Goal: Task Accomplishment & Management: Manage account settings

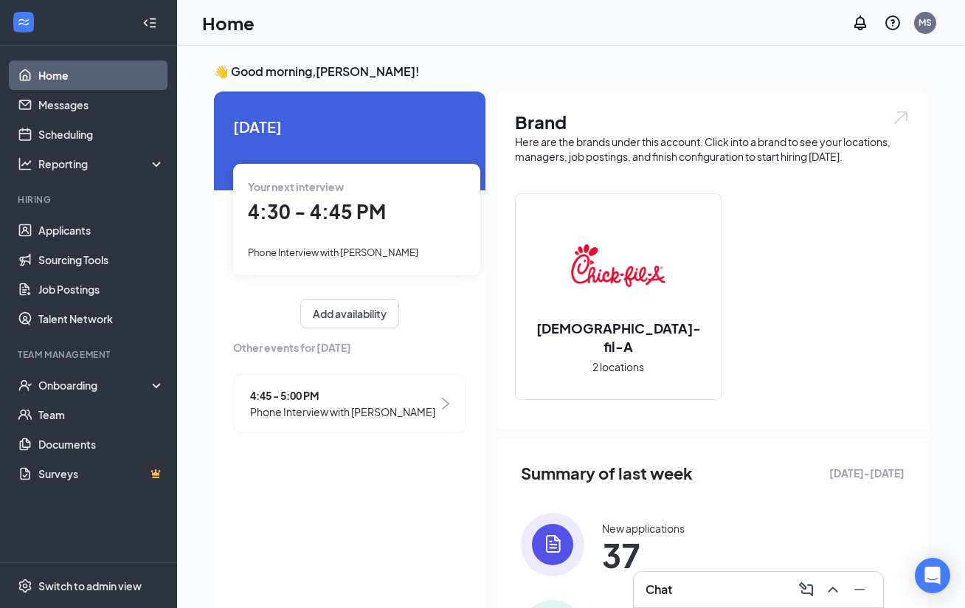
click at [384, 198] on div "4:30 - 4:45 PM" at bounding box center [357, 212] width 218 height 30
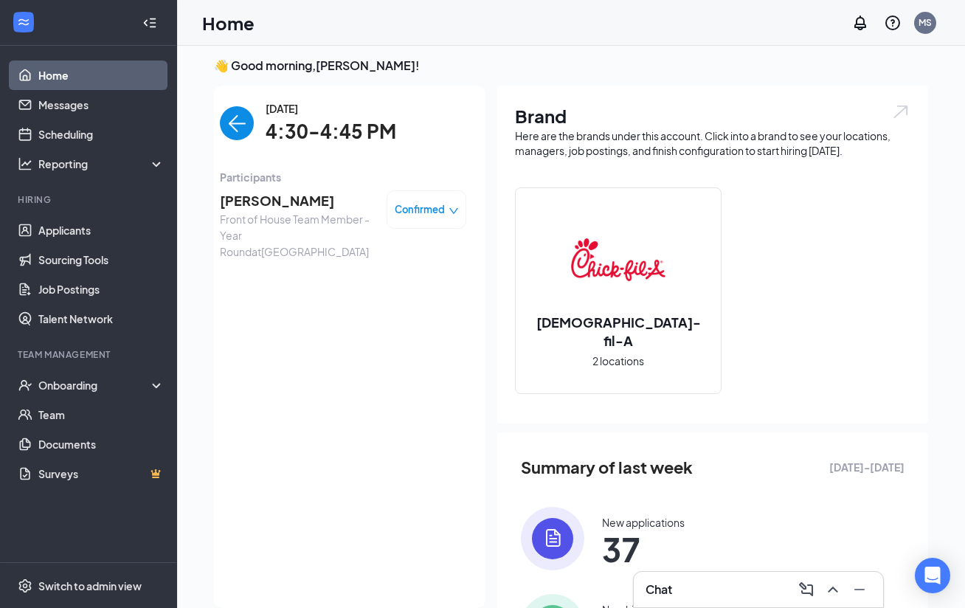
click at [285, 193] on span "[PERSON_NAME]" at bounding box center [297, 200] width 155 height 21
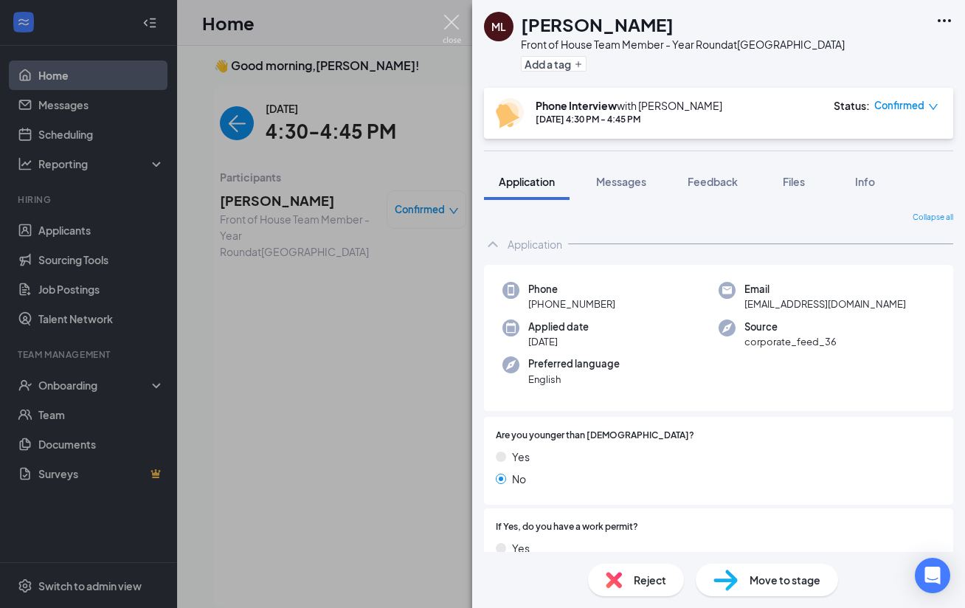
click at [451, 15] on img at bounding box center [452, 29] width 18 height 29
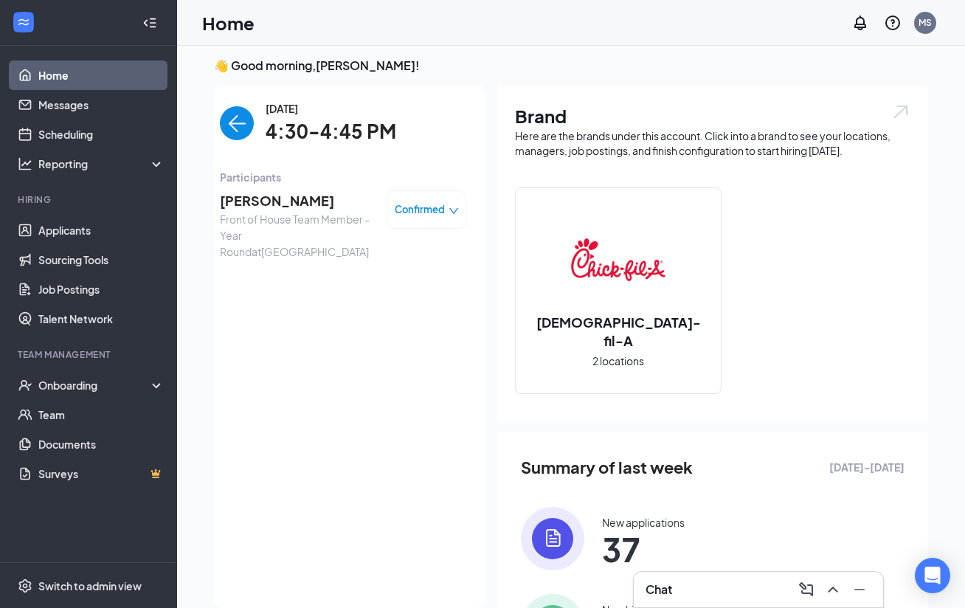
click at [272, 212] on span "Front of House Team Member - Year Round at [GEOGRAPHIC_DATA]" at bounding box center [297, 235] width 155 height 49
click at [283, 198] on span "[PERSON_NAME]" at bounding box center [297, 200] width 155 height 21
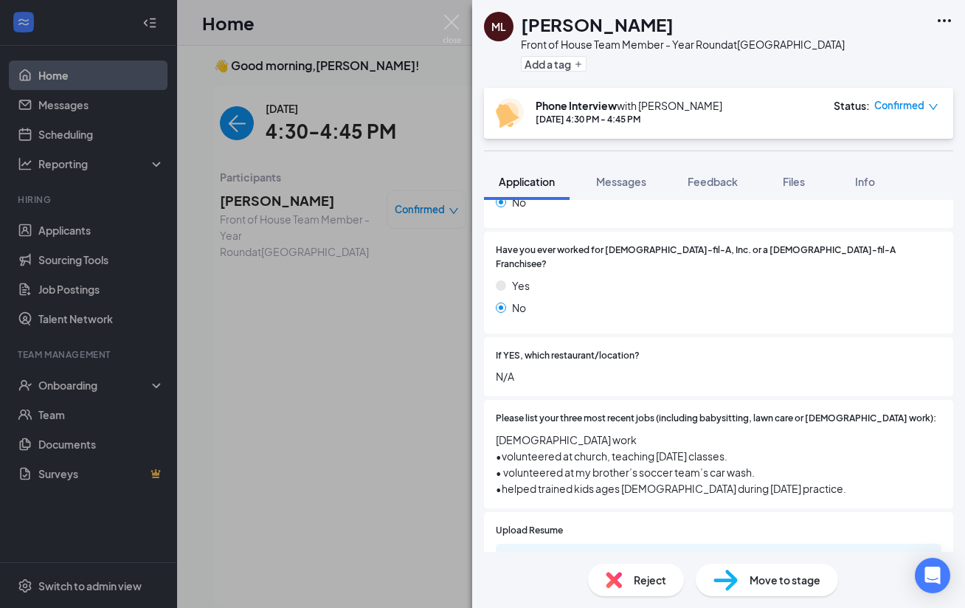
scroll to position [485, 0]
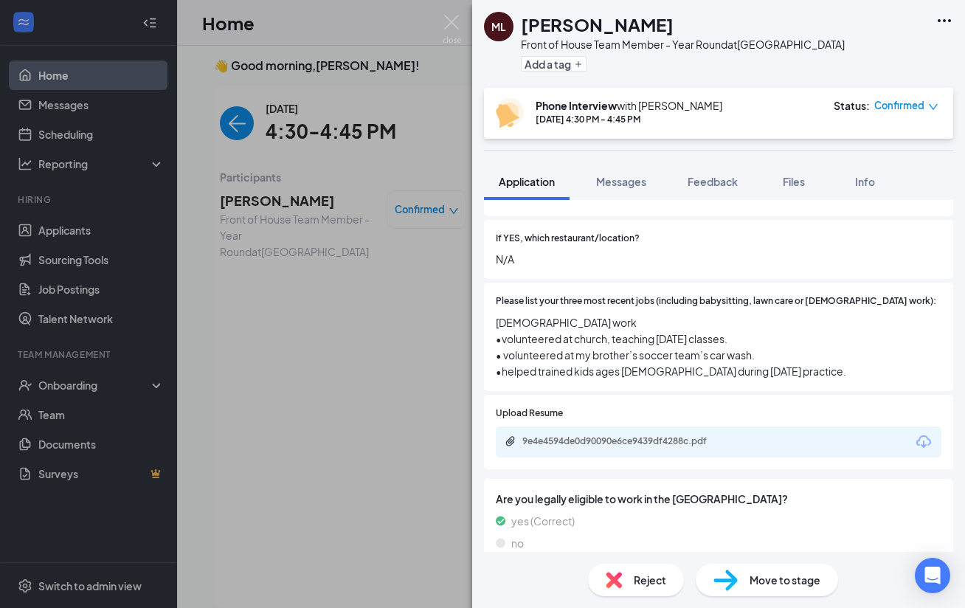
click at [671, 435] on div "9e4e4594de0d90090e6ce9439df4288c.pdf" at bounding box center [625, 441] width 207 height 12
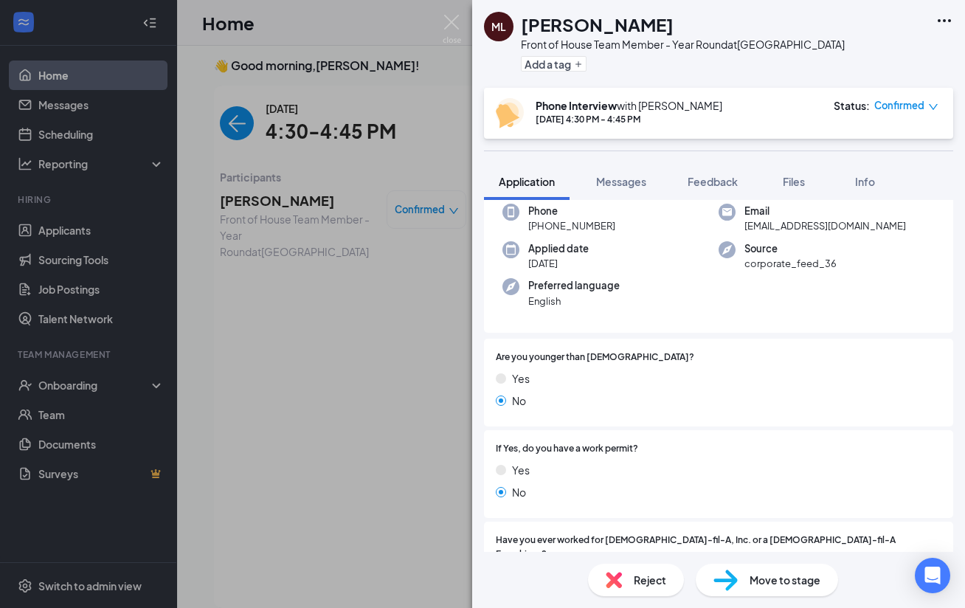
scroll to position [0, 0]
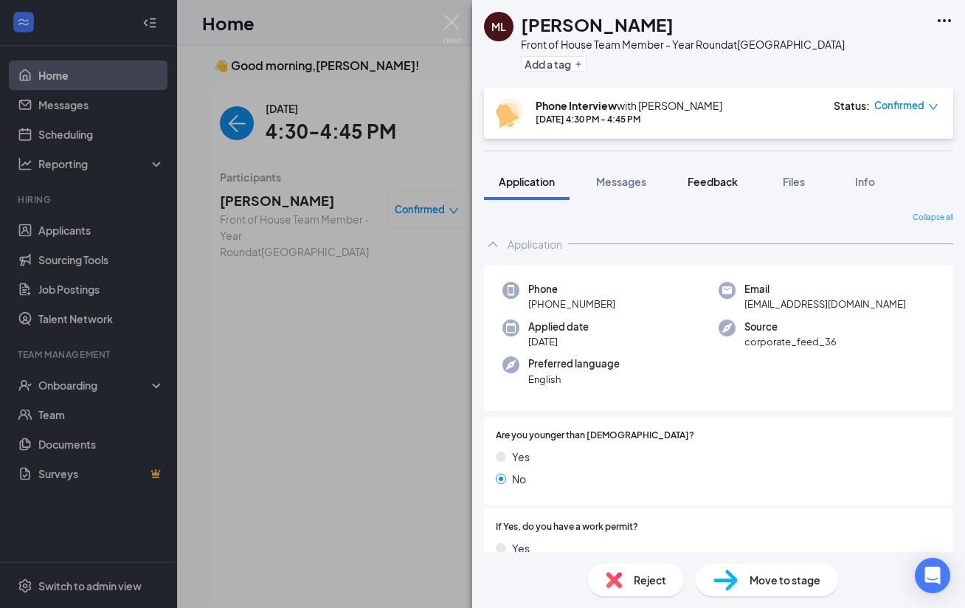
click at [713, 179] on span "Feedback" at bounding box center [713, 181] width 50 height 13
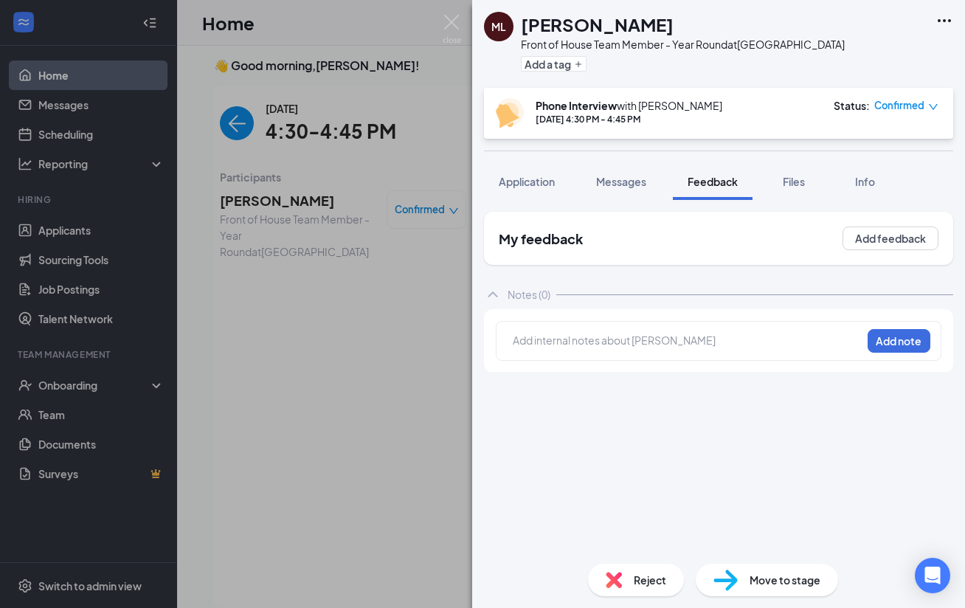
click at [600, 354] on div "Add internal notes about [PERSON_NAME] Add note" at bounding box center [719, 341] width 446 height 40
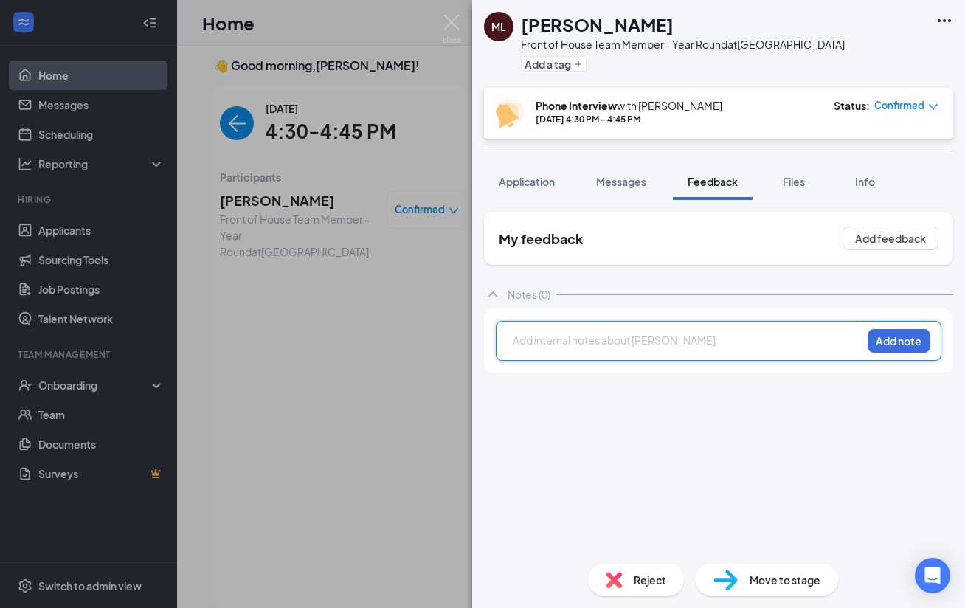
click at [603, 344] on div at bounding box center [686, 340] width 347 height 15
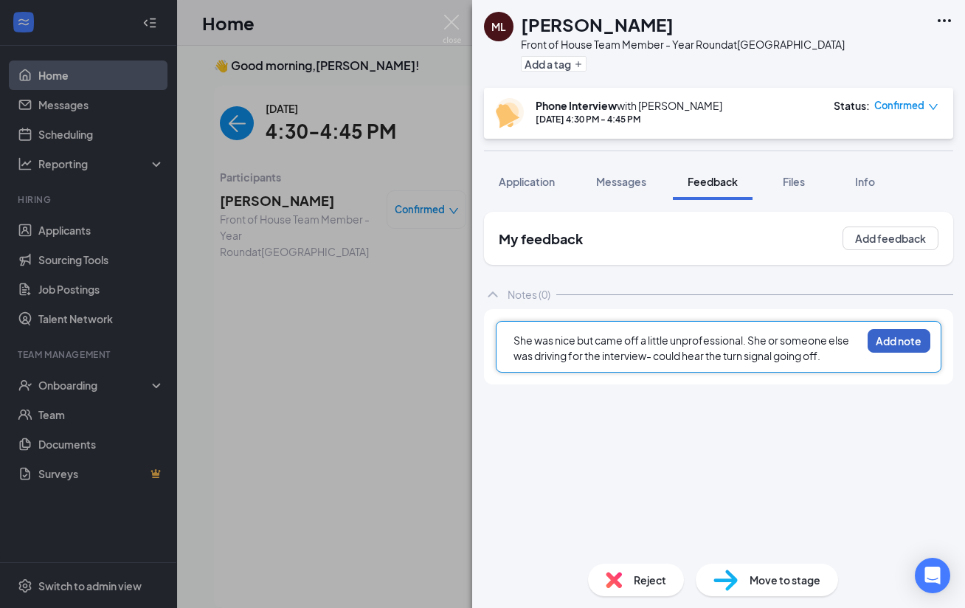
click at [911, 342] on button "Add note" at bounding box center [899, 341] width 63 height 24
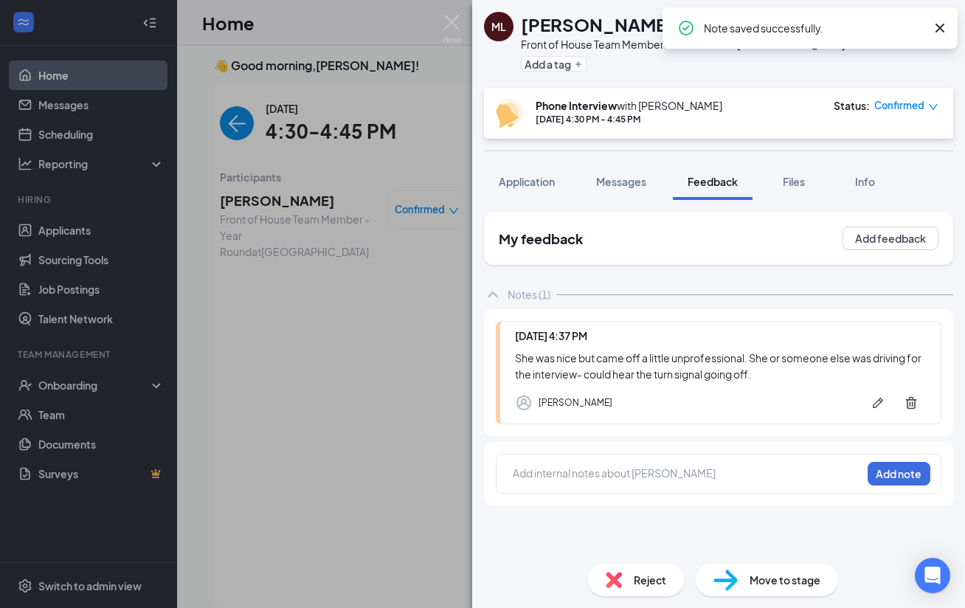
click at [644, 584] on span "Reject" at bounding box center [650, 580] width 32 height 16
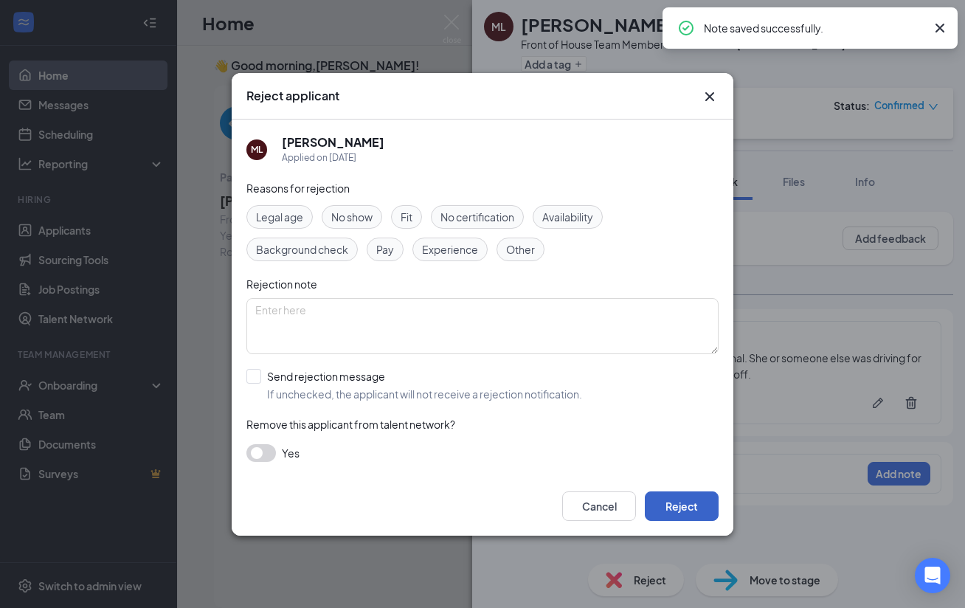
click at [683, 499] on button "Reject" at bounding box center [682, 506] width 74 height 30
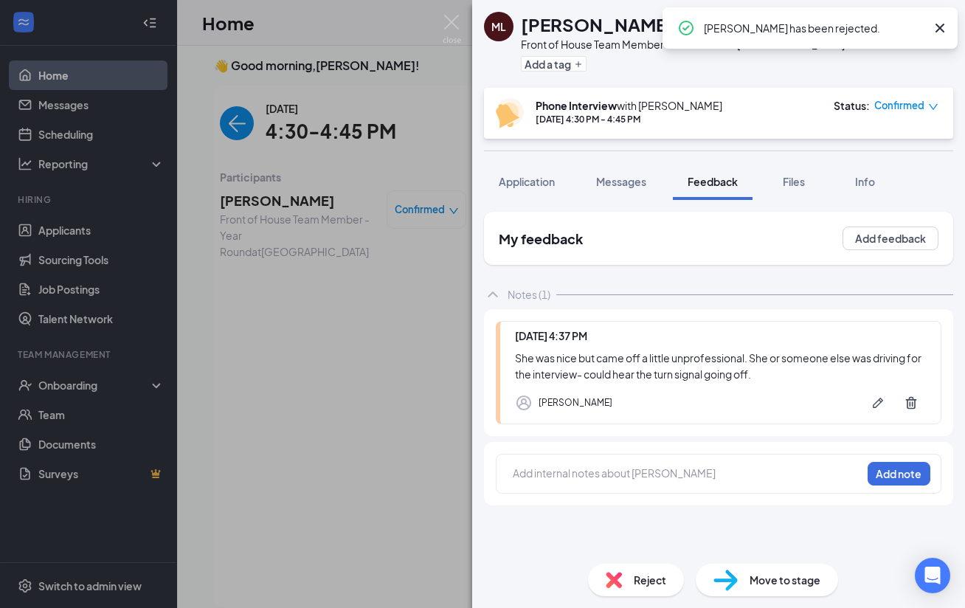
click at [252, 131] on div "ML [PERSON_NAME] Front of House Team Member - Year Round at [GEOGRAPHIC_DATA] A…" at bounding box center [482, 304] width 965 height 608
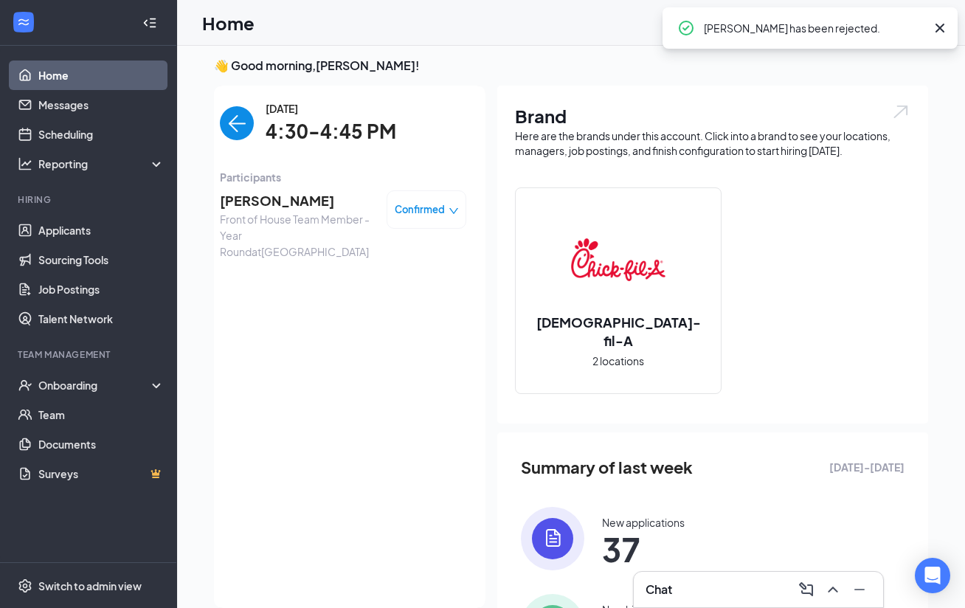
click at [239, 129] on img "back-button" at bounding box center [237, 123] width 34 height 34
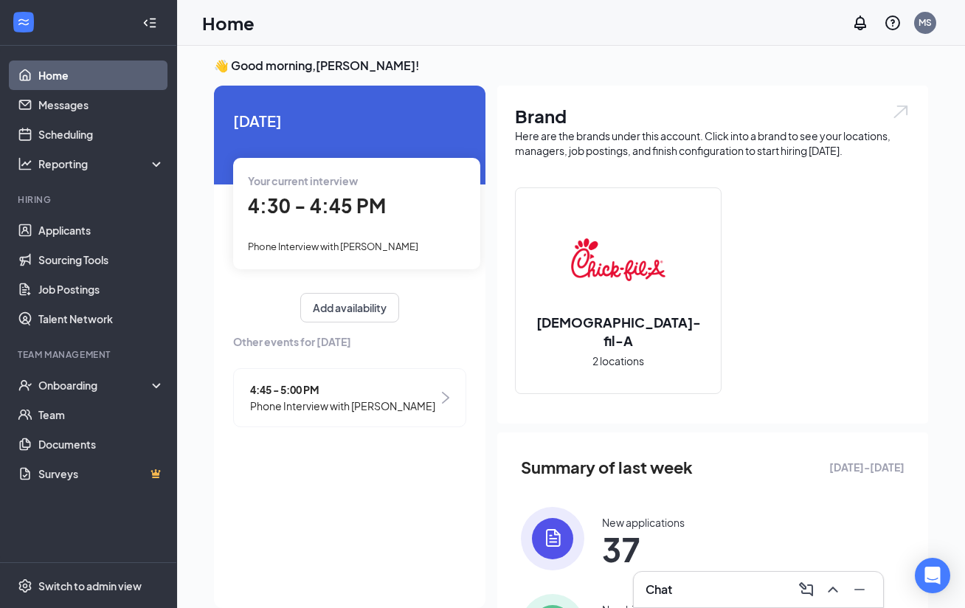
click at [383, 383] on span "4:45 - 5:00 PM" at bounding box center [342, 389] width 185 height 16
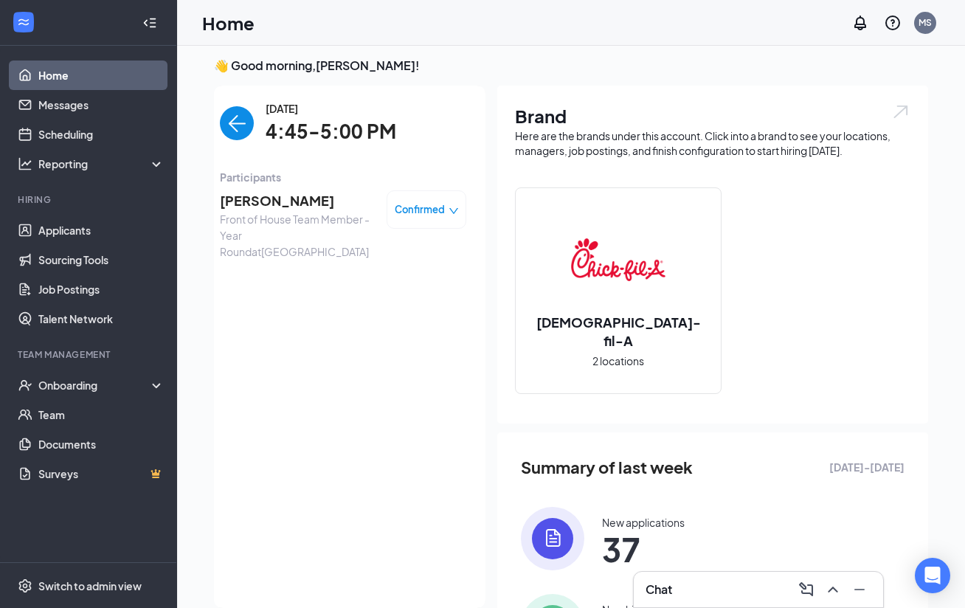
click at [282, 212] on span "Front of House Team Member - Year Round at [GEOGRAPHIC_DATA]" at bounding box center [297, 235] width 155 height 49
click at [282, 207] on span "[PERSON_NAME]" at bounding box center [297, 200] width 155 height 21
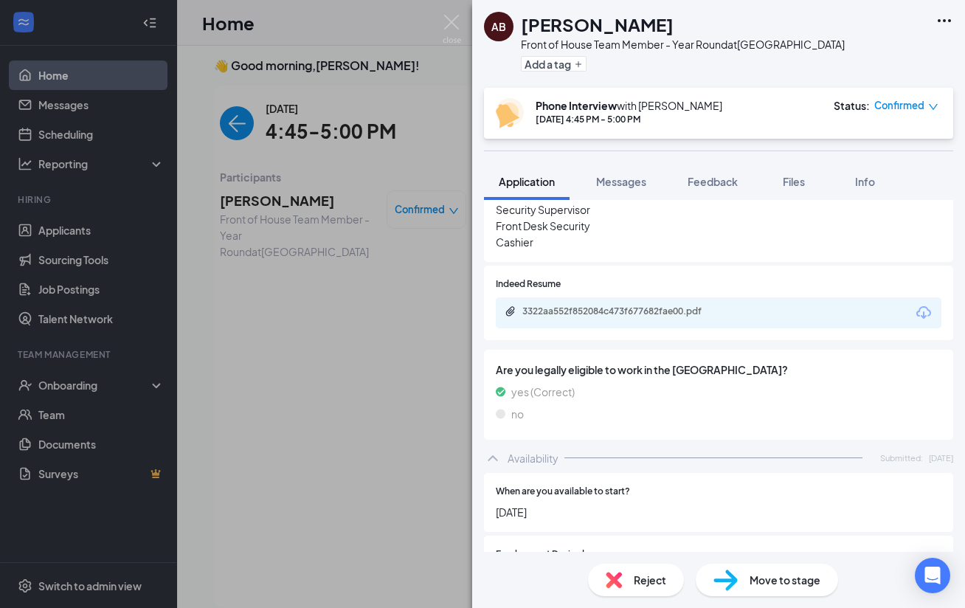
scroll to position [596, 0]
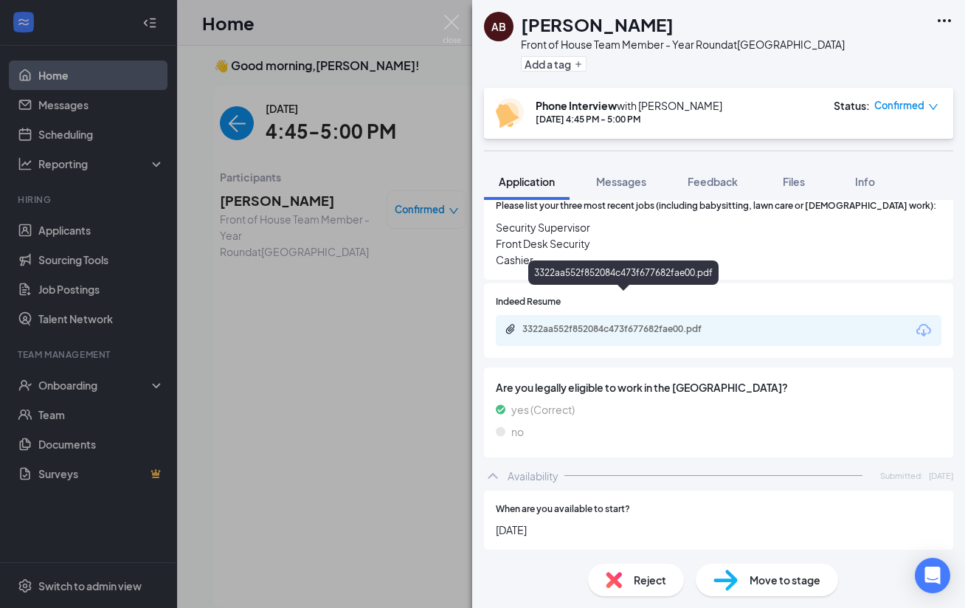
click at [625, 323] on div "3322aa552f852084c473f677682fae00.pdf" at bounding box center [624, 330] width 239 height 14
click at [456, 26] on img at bounding box center [452, 29] width 18 height 29
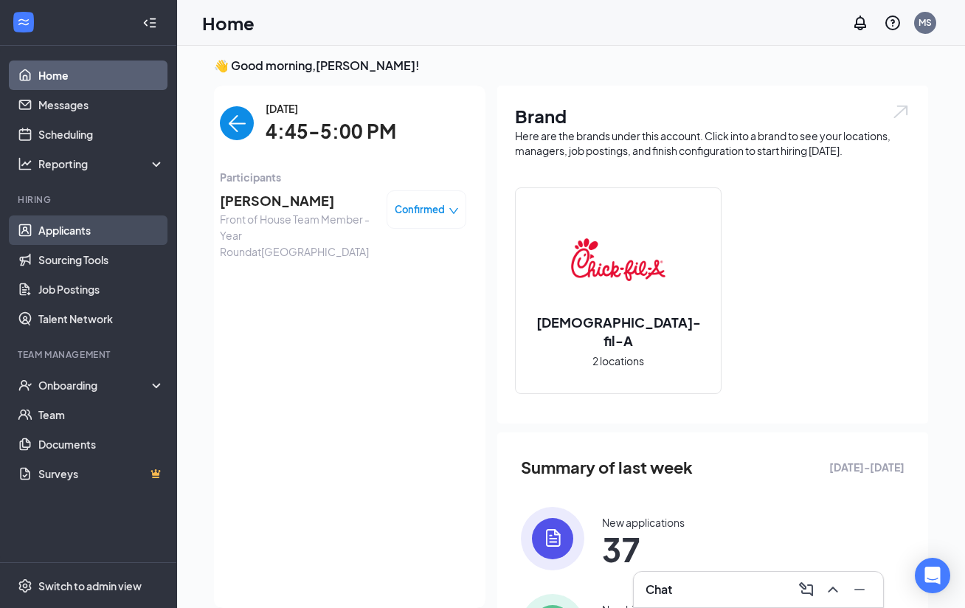
click at [75, 224] on link "Applicants" at bounding box center [101, 230] width 126 height 30
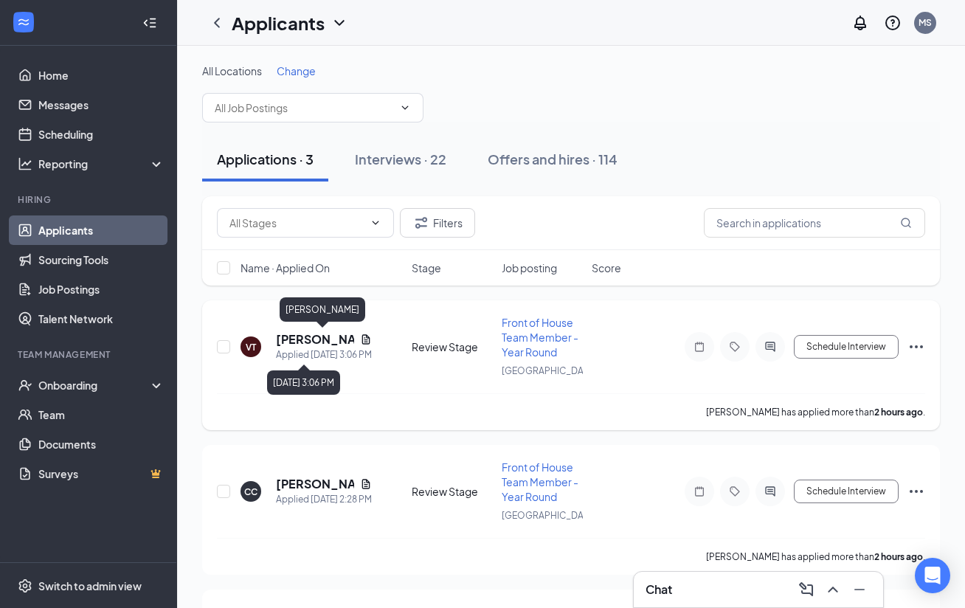
click at [320, 342] on h5 "[PERSON_NAME]" at bounding box center [315, 339] width 78 height 16
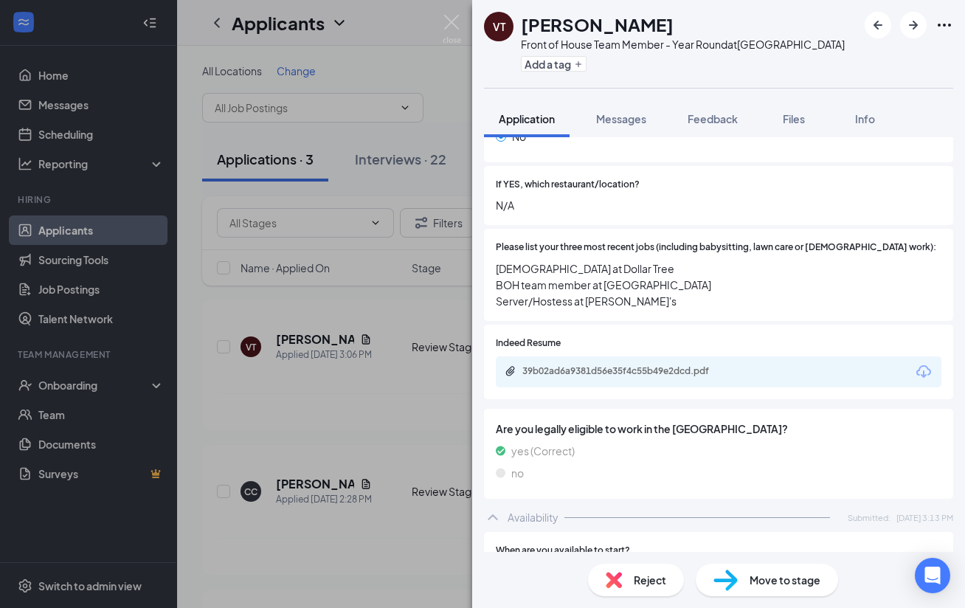
scroll to position [477, 0]
click at [672, 365] on div "39b02ad6a9381d56e35f4c55b49e2dcd.pdf" at bounding box center [625, 371] width 207 height 12
click at [637, 584] on span "Reject" at bounding box center [650, 580] width 32 height 16
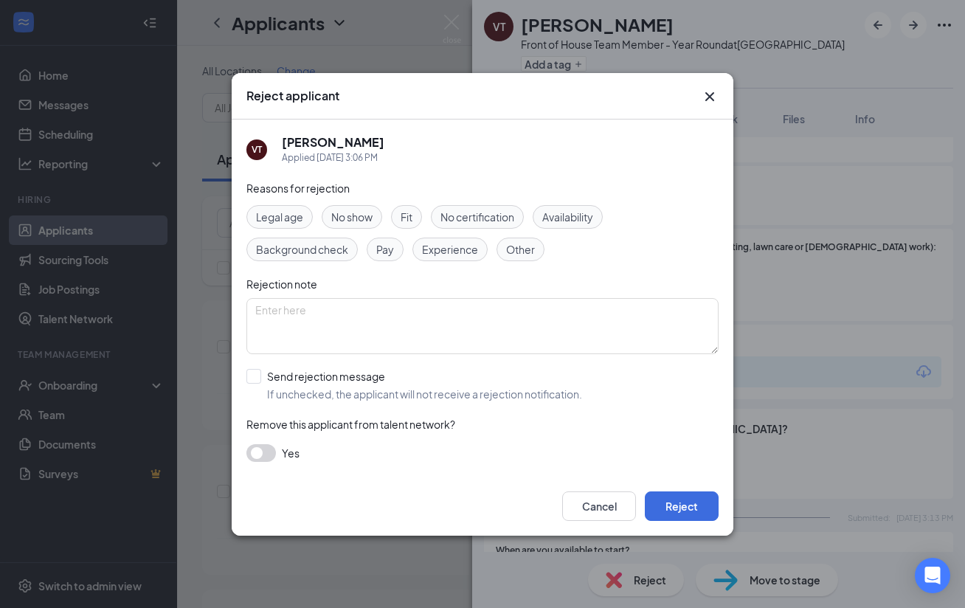
click at [444, 258] on div "Experience" at bounding box center [449, 250] width 75 height 24
click at [370, 391] on input "Send rejection message If unchecked, the applicant will not receive a rejection…" at bounding box center [414, 385] width 336 height 32
checkbox input "true"
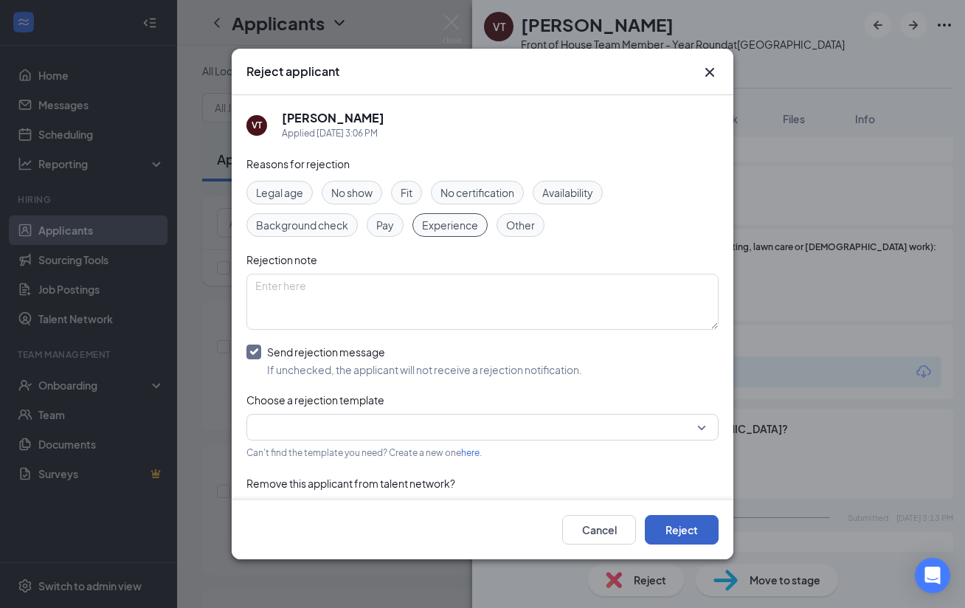
click at [694, 543] on button "Reject" at bounding box center [682, 530] width 74 height 30
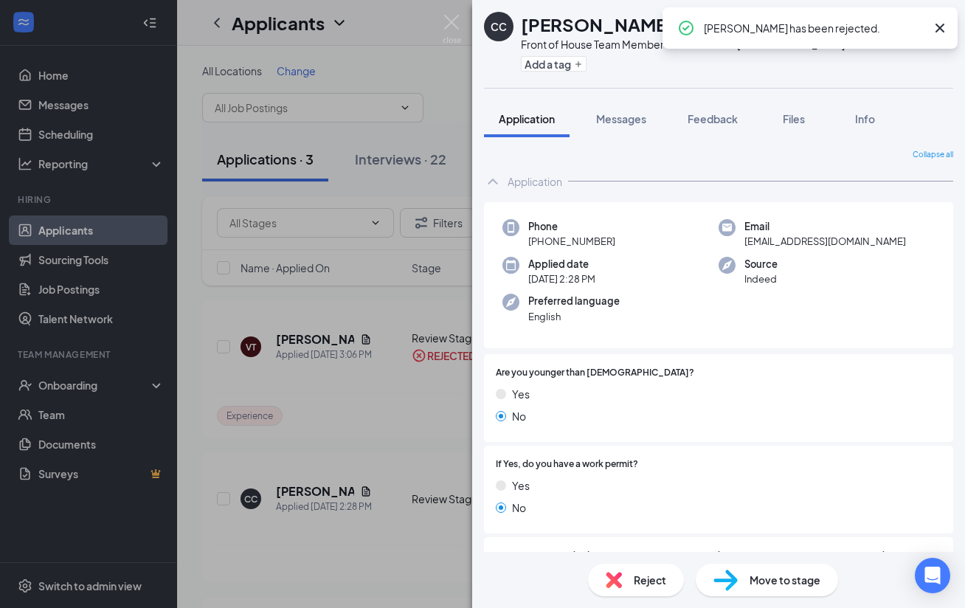
click at [942, 30] on icon "Cross" at bounding box center [939, 28] width 9 height 9
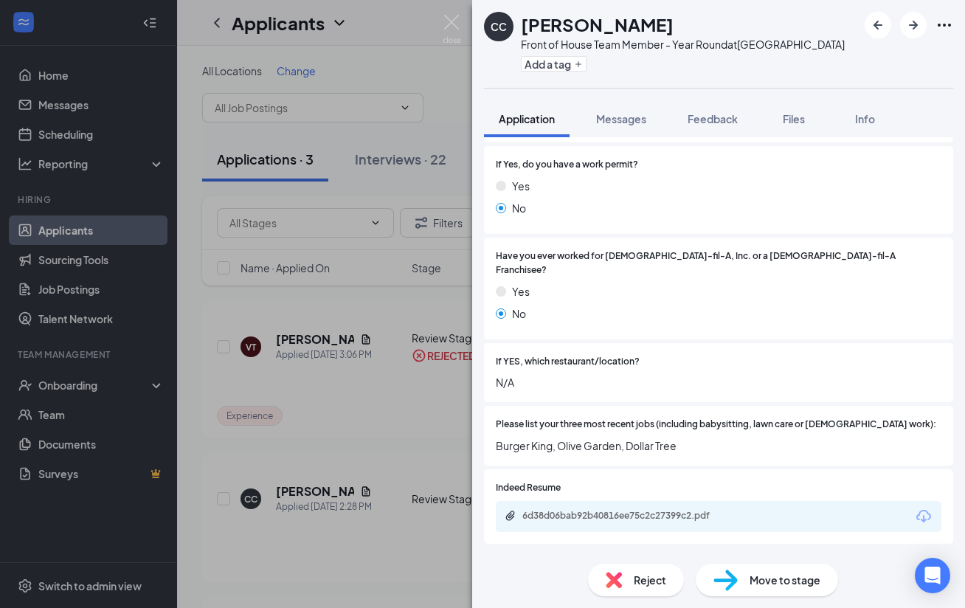
scroll to position [336, 0]
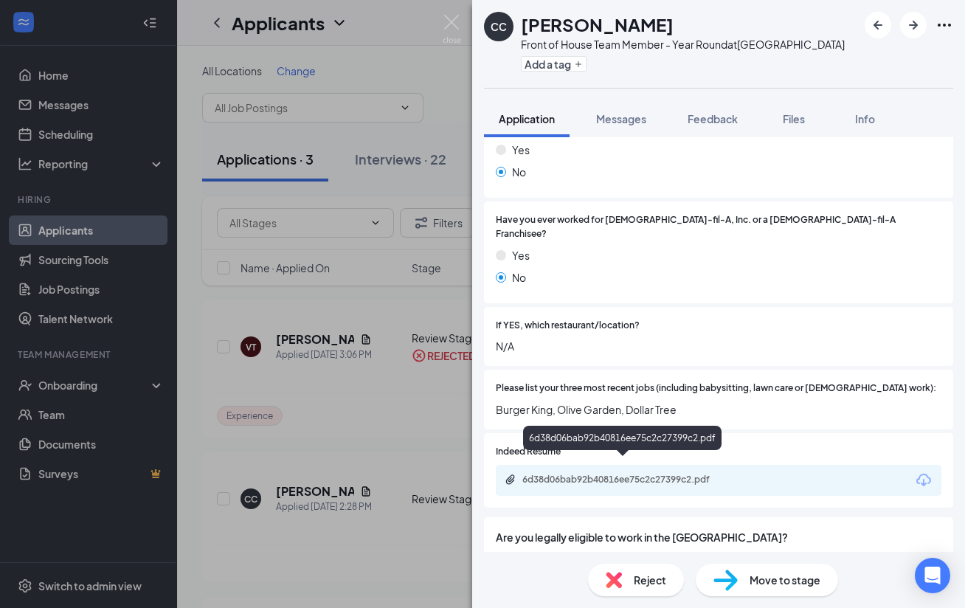
click at [610, 474] on div "6d38d06bab92b40816ee75c2c27399c2.pdf" at bounding box center [625, 480] width 207 height 12
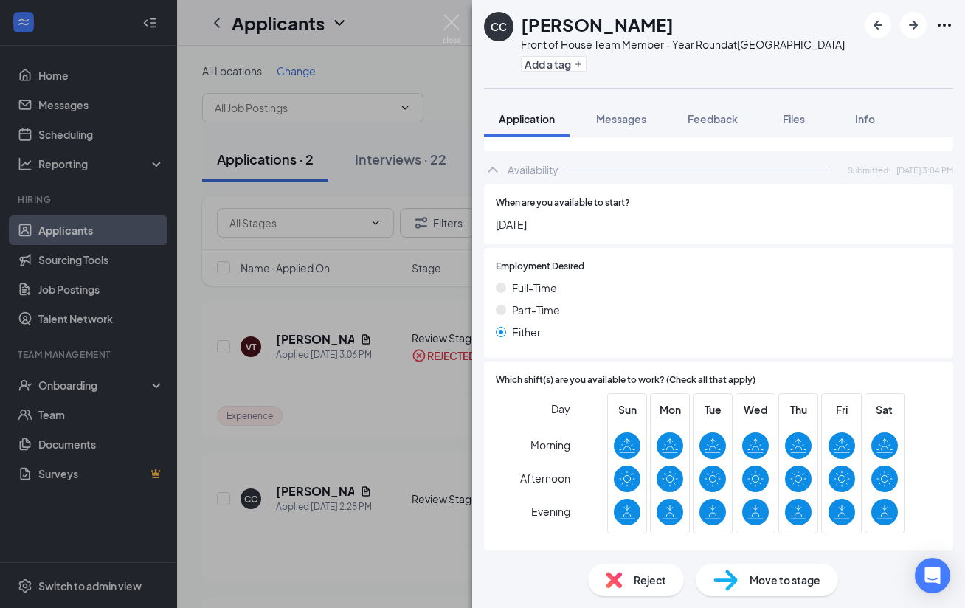
scroll to position [962, 0]
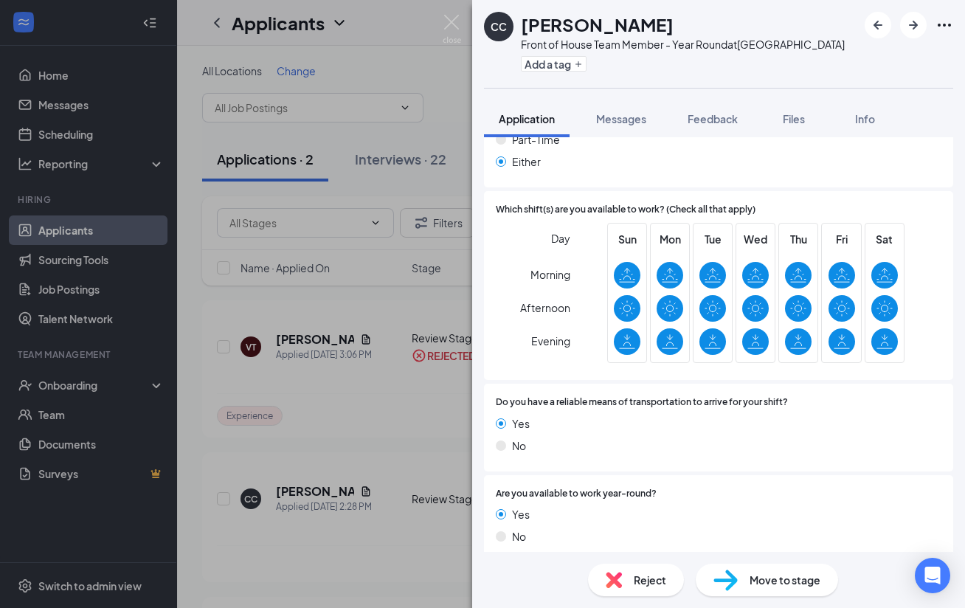
click at [752, 580] on span "Move to stage" at bounding box center [785, 580] width 71 height 16
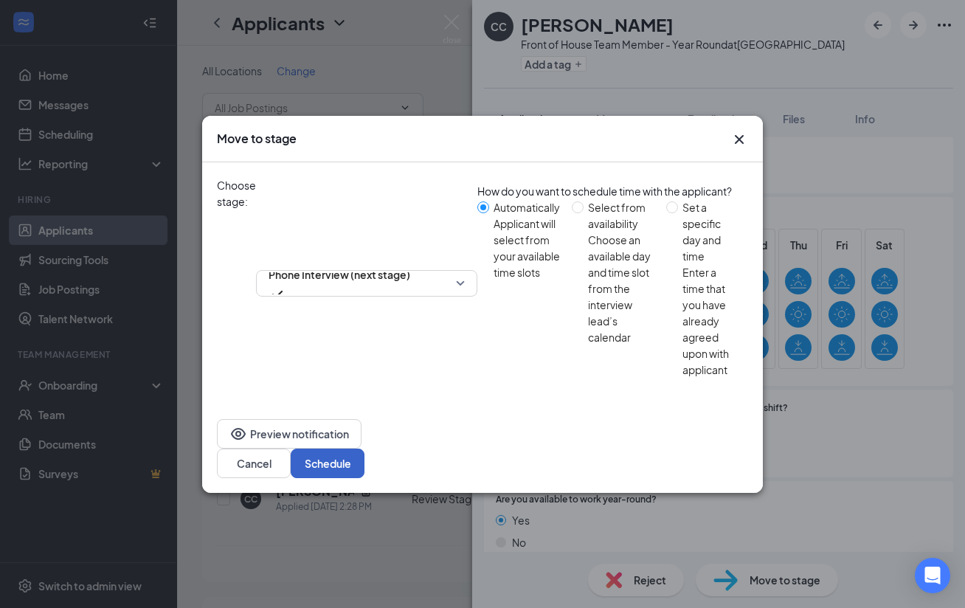
click at [364, 449] on button "Schedule" at bounding box center [328, 464] width 74 height 30
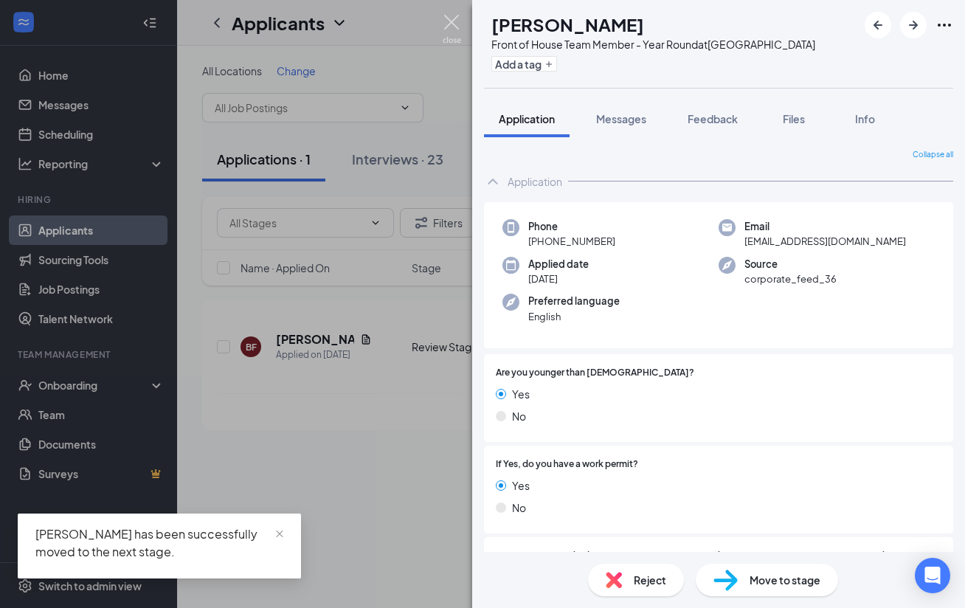
click at [446, 21] on img at bounding box center [452, 29] width 18 height 29
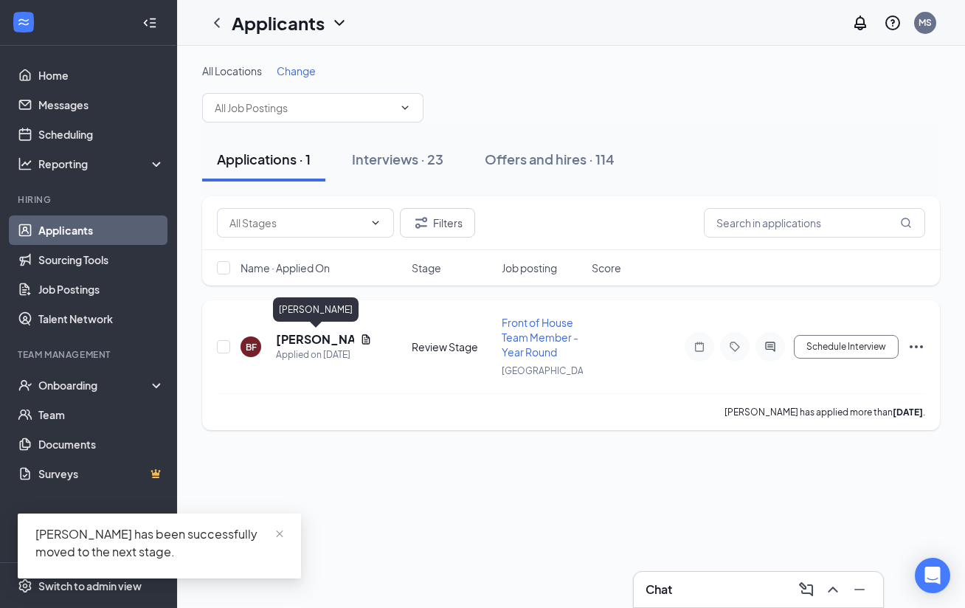
click at [302, 338] on h5 "[PERSON_NAME]" at bounding box center [315, 339] width 78 height 16
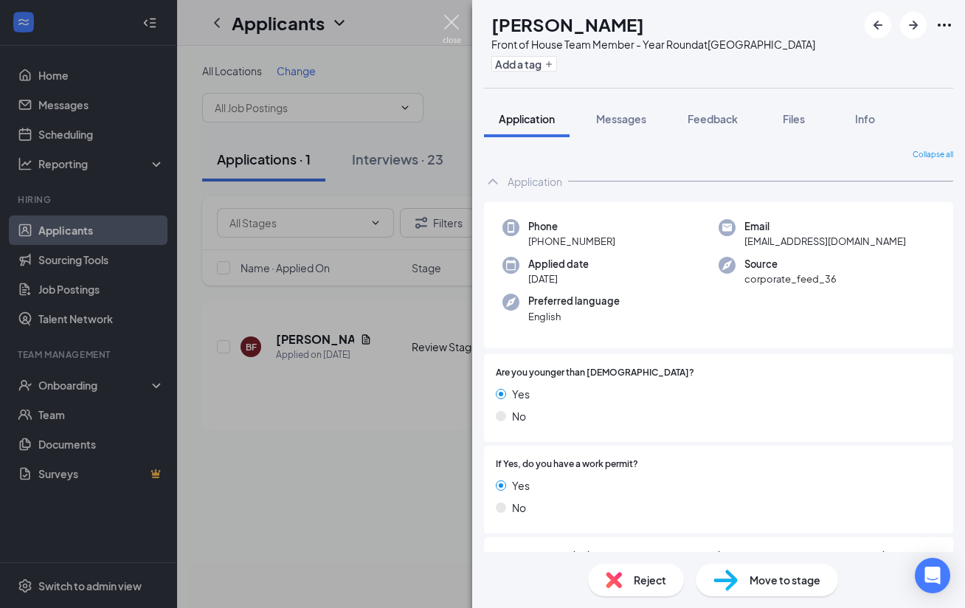
click at [456, 18] on img at bounding box center [452, 29] width 18 height 29
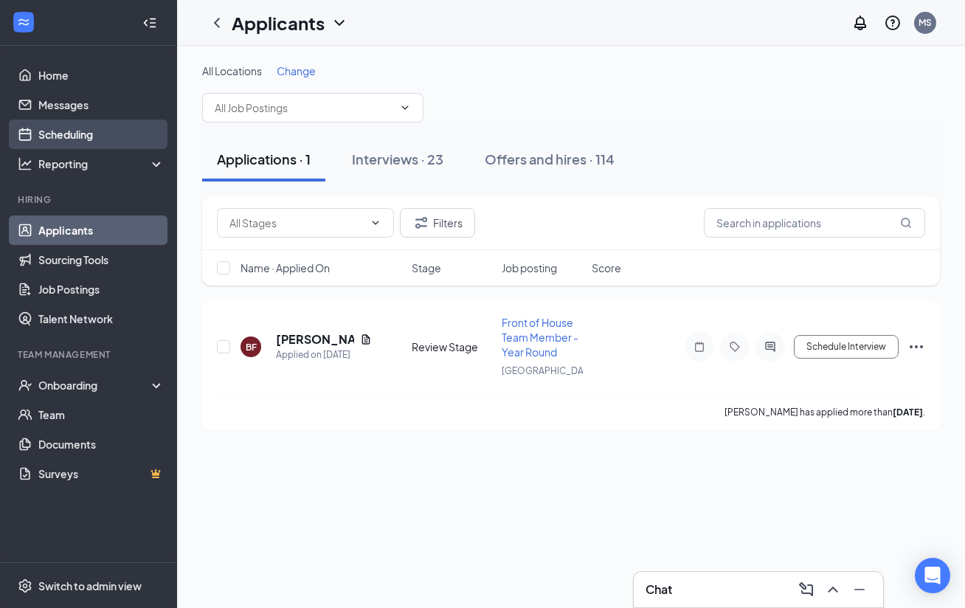
click at [83, 130] on link "Scheduling" at bounding box center [101, 135] width 126 height 30
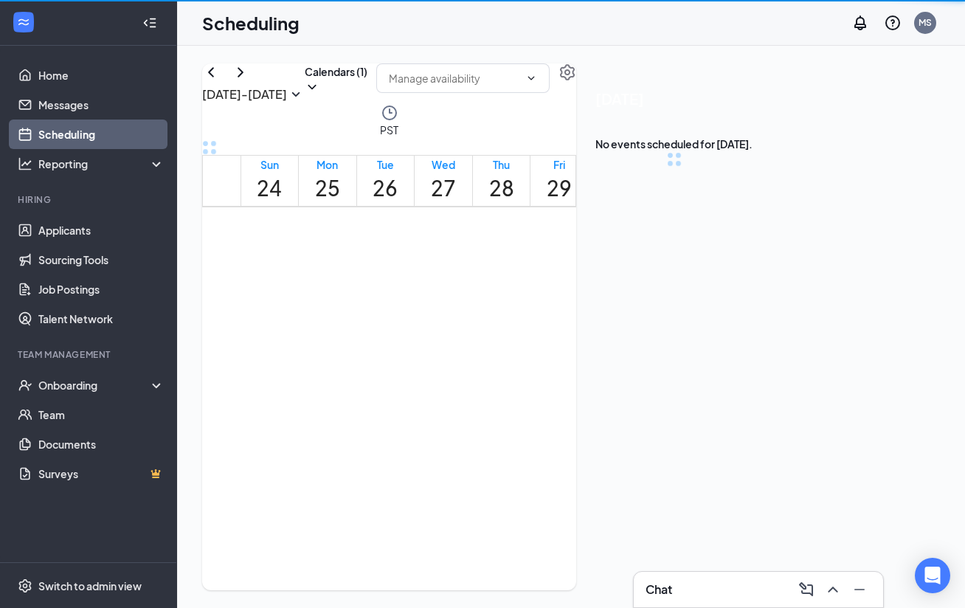
scroll to position [725, 0]
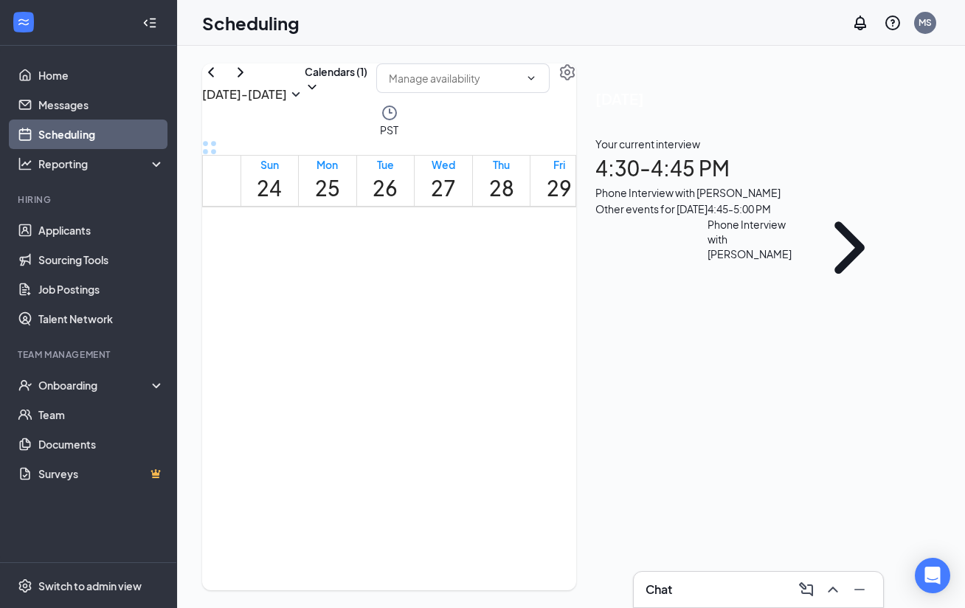
click at [771, 261] on div "Phone Interview with [PERSON_NAME]" at bounding box center [752, 239] width 91 height 44
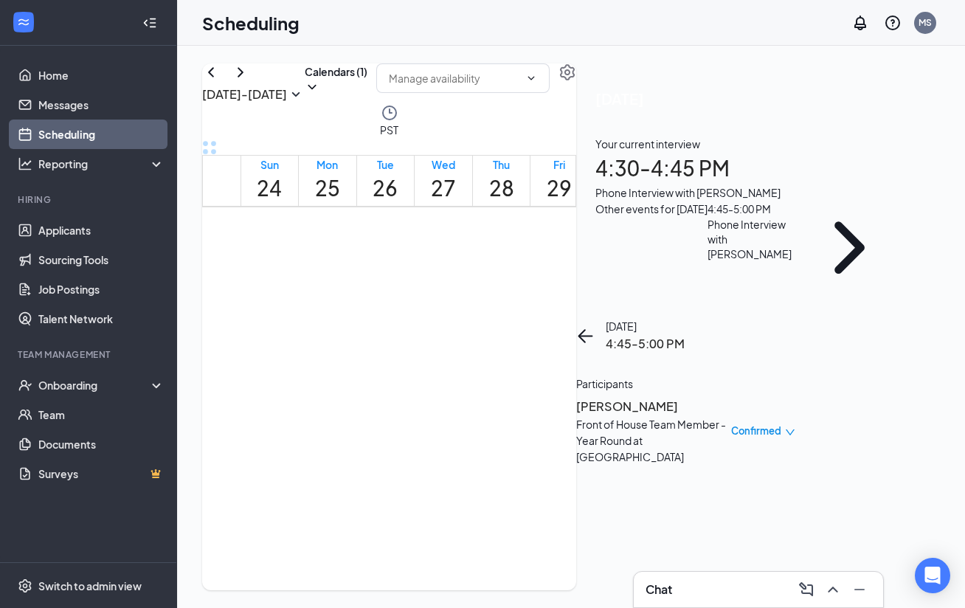
click at [731, 397] on h3 "[PERSON_NAME]" at bounding box center [653, 406] width 155 height 19
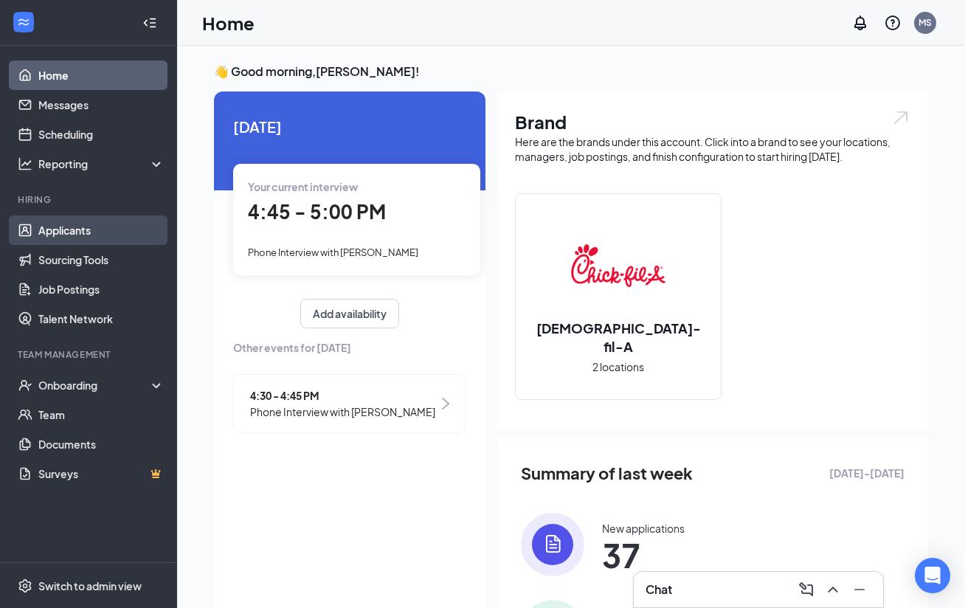
click at [97, 228] on link "Applicants" at bounding box center [101, 230] width 126 height 30
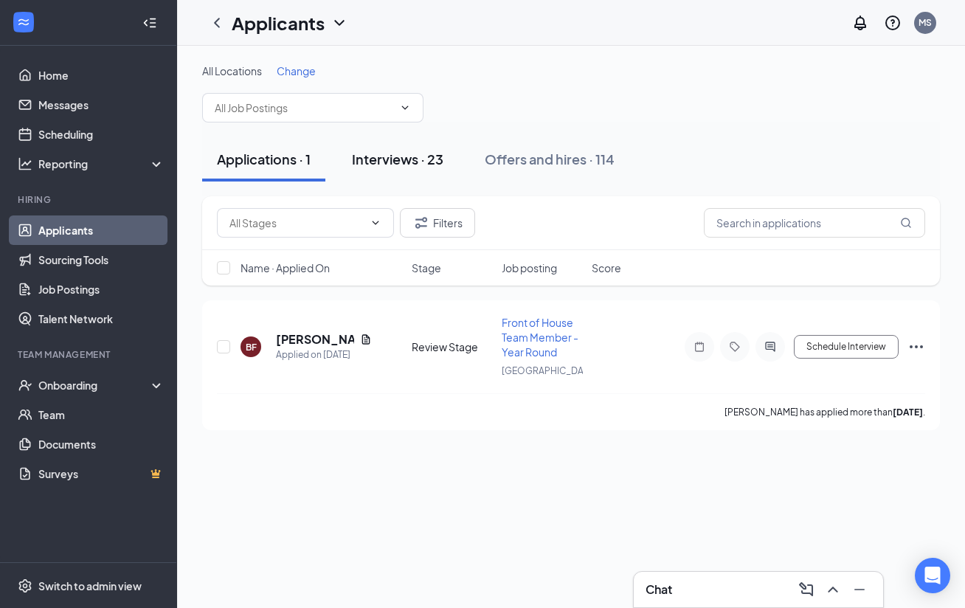
click at [432, 165] on div "Interviews · 23" at bounding box center [397, 159] width 91 height 18
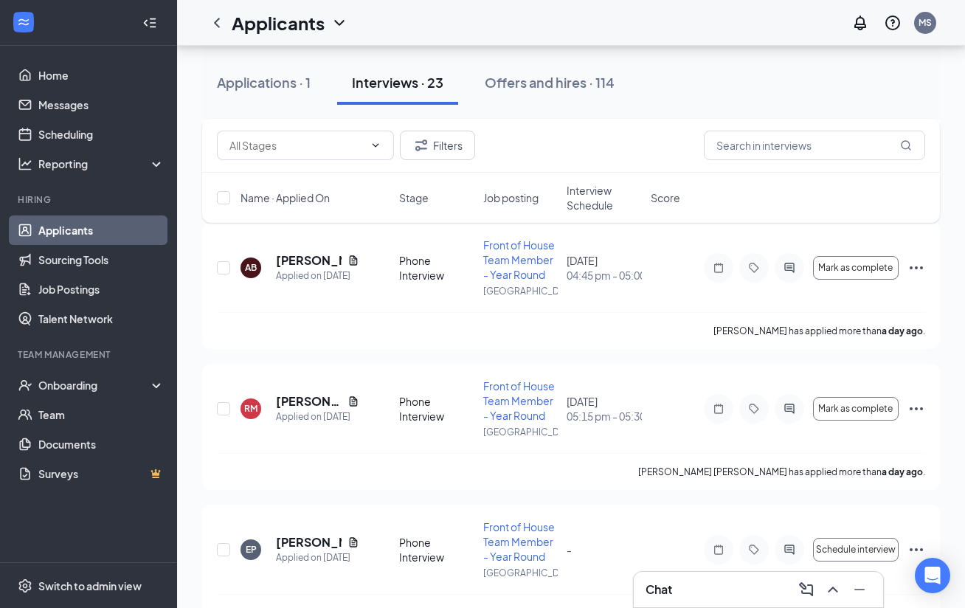
scroll to position [333, 0]
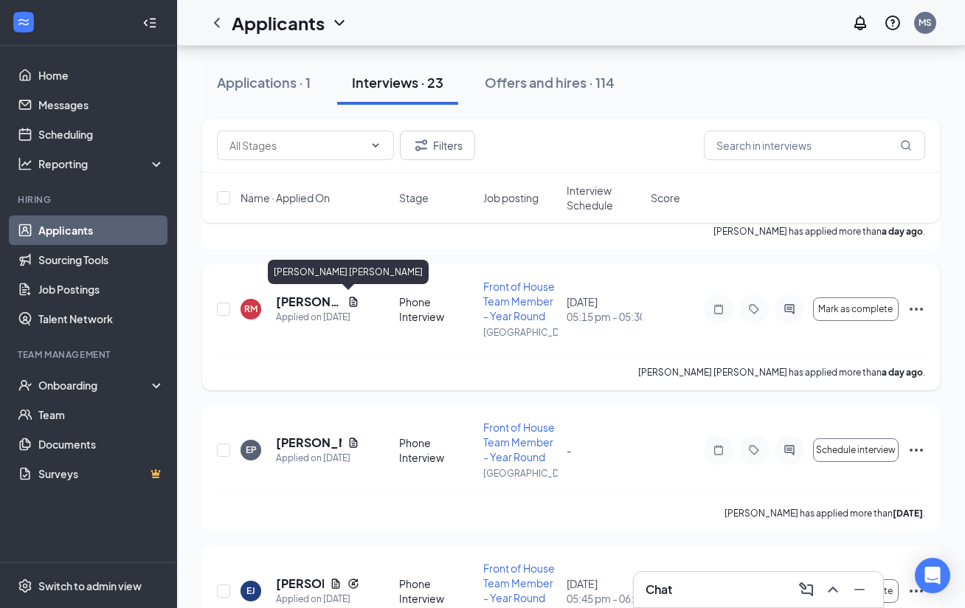
click at [295, 301] on h5 "Rihanna Madrigal" at bounding box center [309, 302] width 66 height 16
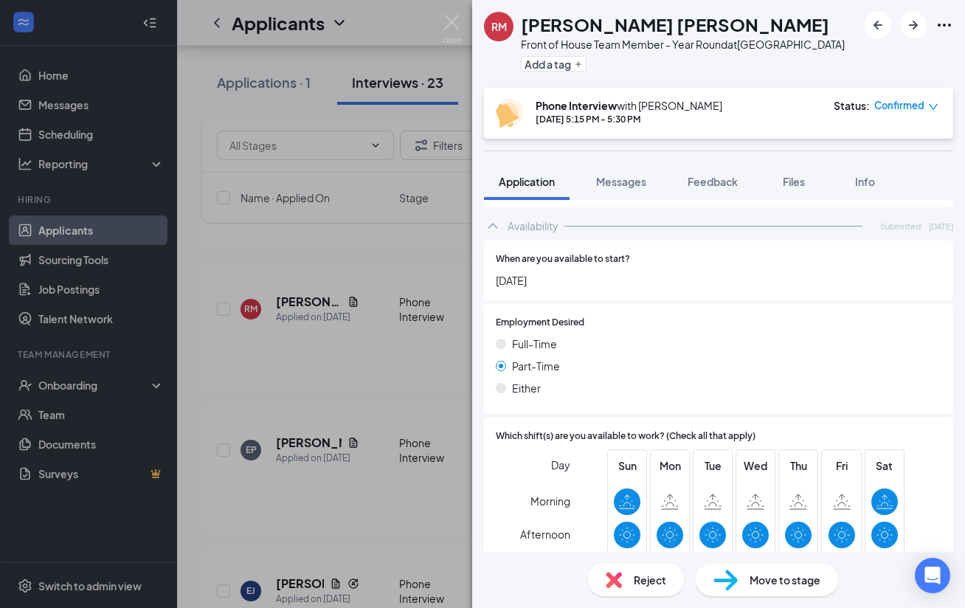
scroll to position [1057, 0]
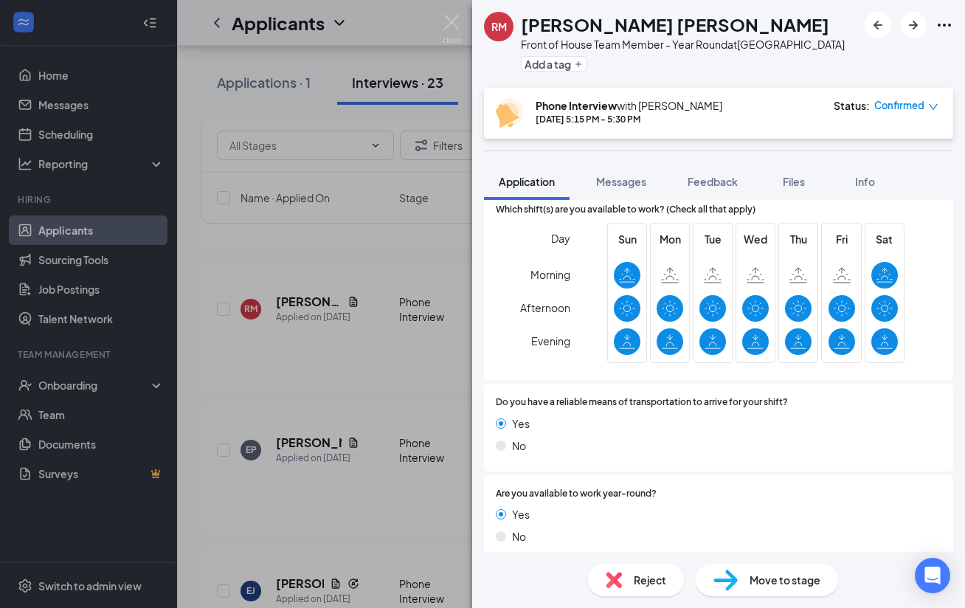
click at [447, 11] on div "RM Rihanna Madrigal Front of House Team Member - Year Round at Raleigh Hills Ad…" at bounding box center [482, 304] width 965 height 608
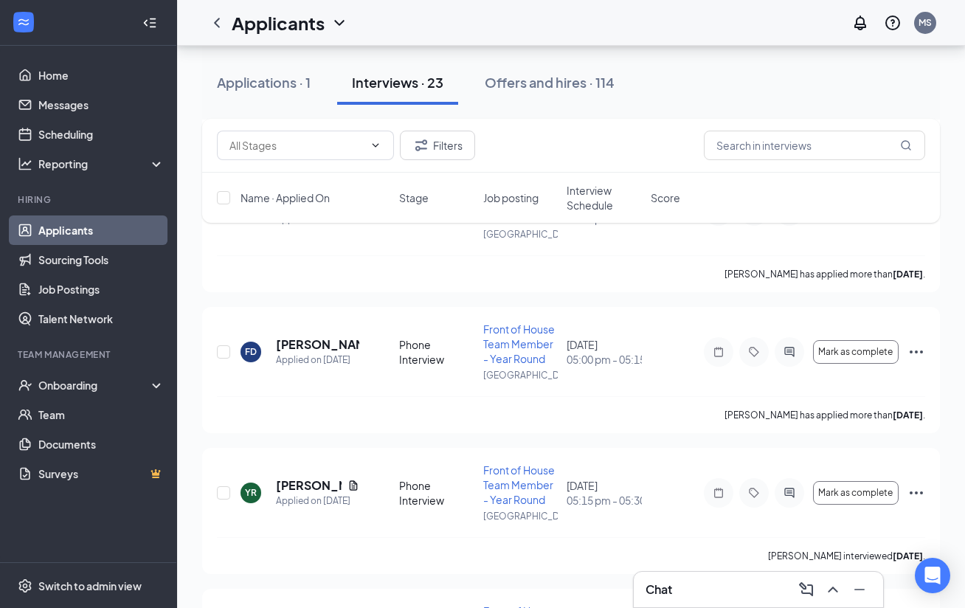
scroll to position [856, 0]
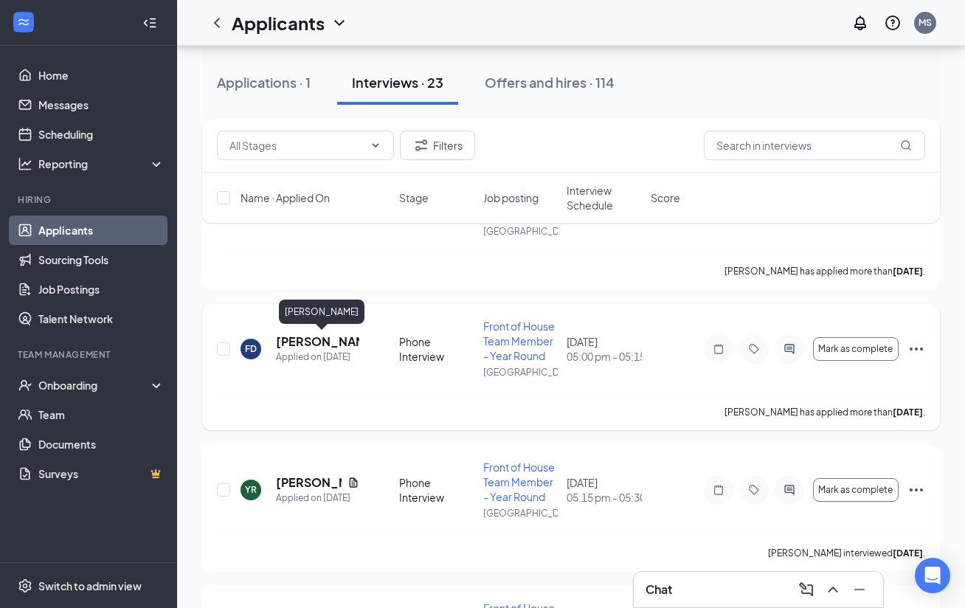
click at [304, 347] on h5 "Felipe Diaz" at bounding box center [317, 341] width 83 height 16
